Goal: Transaction & Acquisition: Download file/media

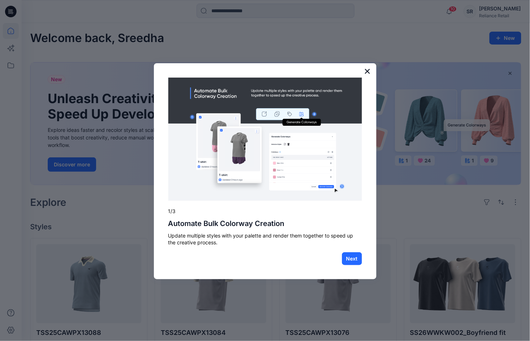
click at [369, 70] on button "×" at bounding box center [367, 70] width 7 height 11
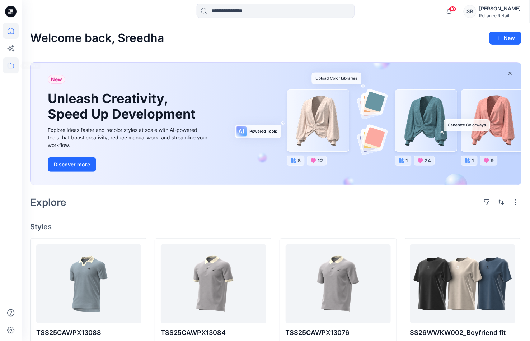
click at [12, 65] on icon at bounding box center [11, 65] width 16 height 16
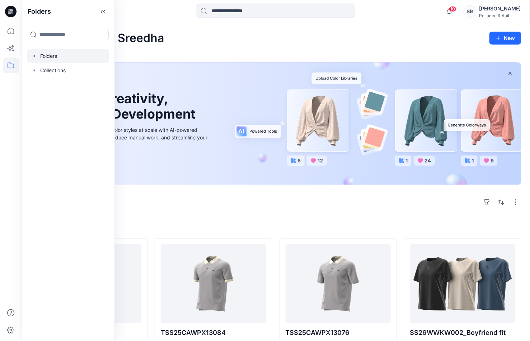
click at [42, 56] on div at bounding box center [68, 56] width 82 height 14
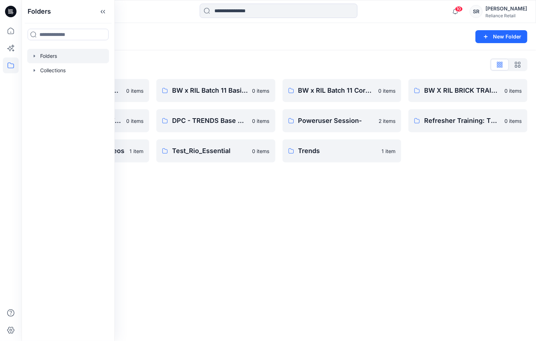
click at [315, 200] on div "Folders New Folder Folders List 3D Library: Mid-Economy Tech 0 items BW x RIL: …" at bounding box center [279, 182] width 515 height 318
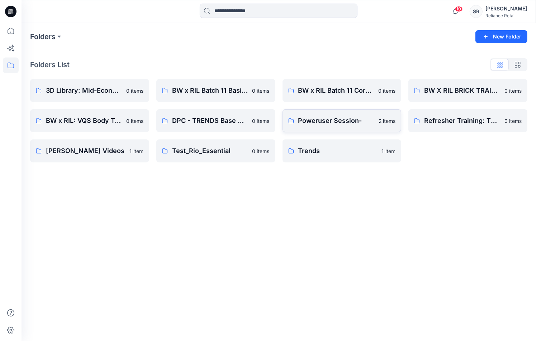
click at [367, 123] on p "Poweruser Session-" at bounding box center [337, 121] width 76 height 10
click at [90, 94] on p "3D Library: Mid-Economy Tech" at bounding box center [84, 90] width 76 height 10
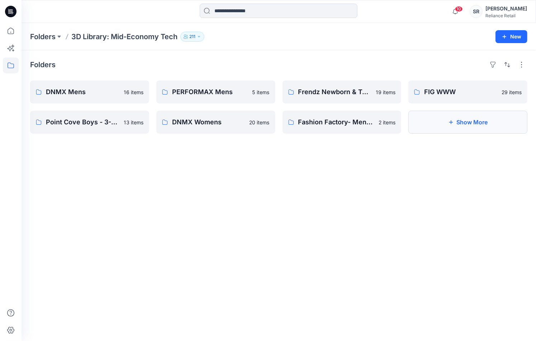
click at [476, 118] on button "Show More" at bounding box center [468, 122] width 119 height 23
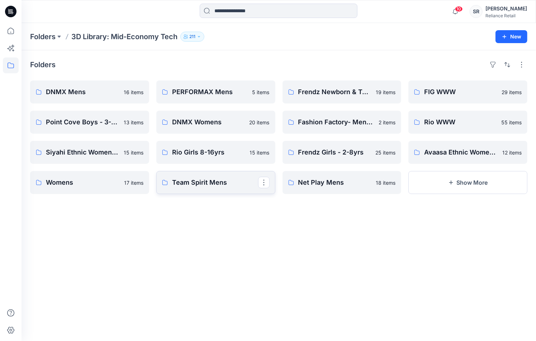
click at [240, 180] on p "Team Spirit Mens" at bounding box center [215, 182] width 86 height 10
click at [447, 90] on p "FIG WWW" at bounding box center [467, 92] width 86 height 10
click at [219, 128] on link "DNMX Womens" at bounding box center [215, 122] width 119 height 23
click at [463, 91] on p "FIG WWW" at bounding box center [467, 92] width 86 height 10
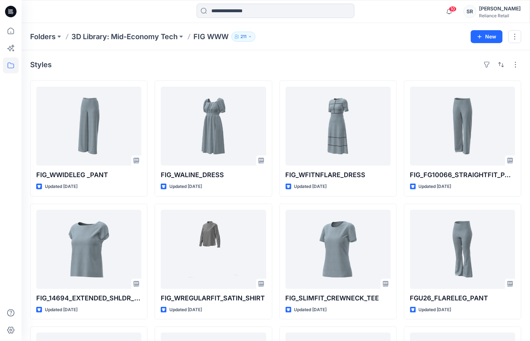
click at [372, 57] on div "Styles FIG_WWIDELEG _PANT Updated [DATE] FIG_14694_EXTENDED_SHLDR_KNIT_TOP Upda…" at bounding box center [276, 263] width 508 height 426
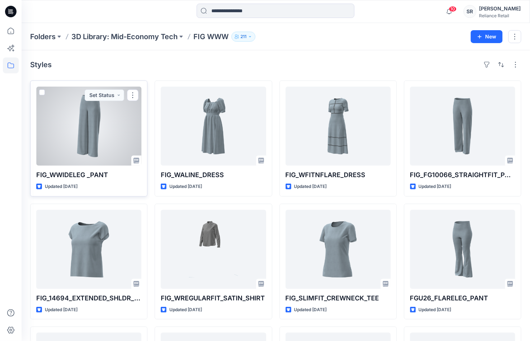
click at [71, 127] on div at bounding box center [88, 125] width 105 height 79
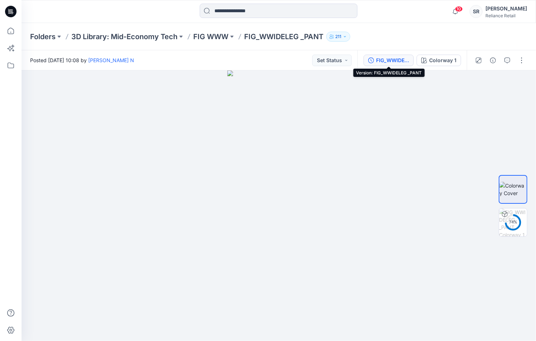
click at [393, 60] on div "FIG_WWIDELEG _PANT" at bounding box center [392, 60] width 33 height 8
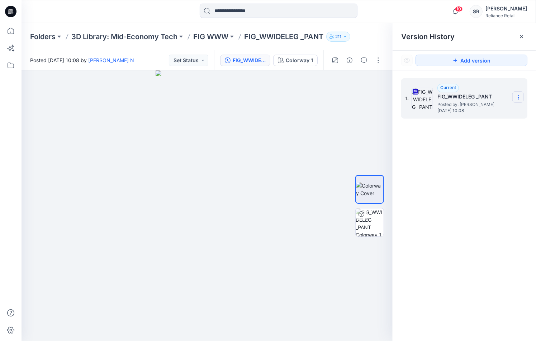
click at [518, 98] on icon at bounding box center [519, 97] width 6 height 6
click at [484, 114] on span "Download Source BW File" at bounding box center [482, 111] width 60 height 9
click at [154, 283] on div at bounding box center [207, 205] width 371 height 270
